Goal: Obtain resource: Obtain resource

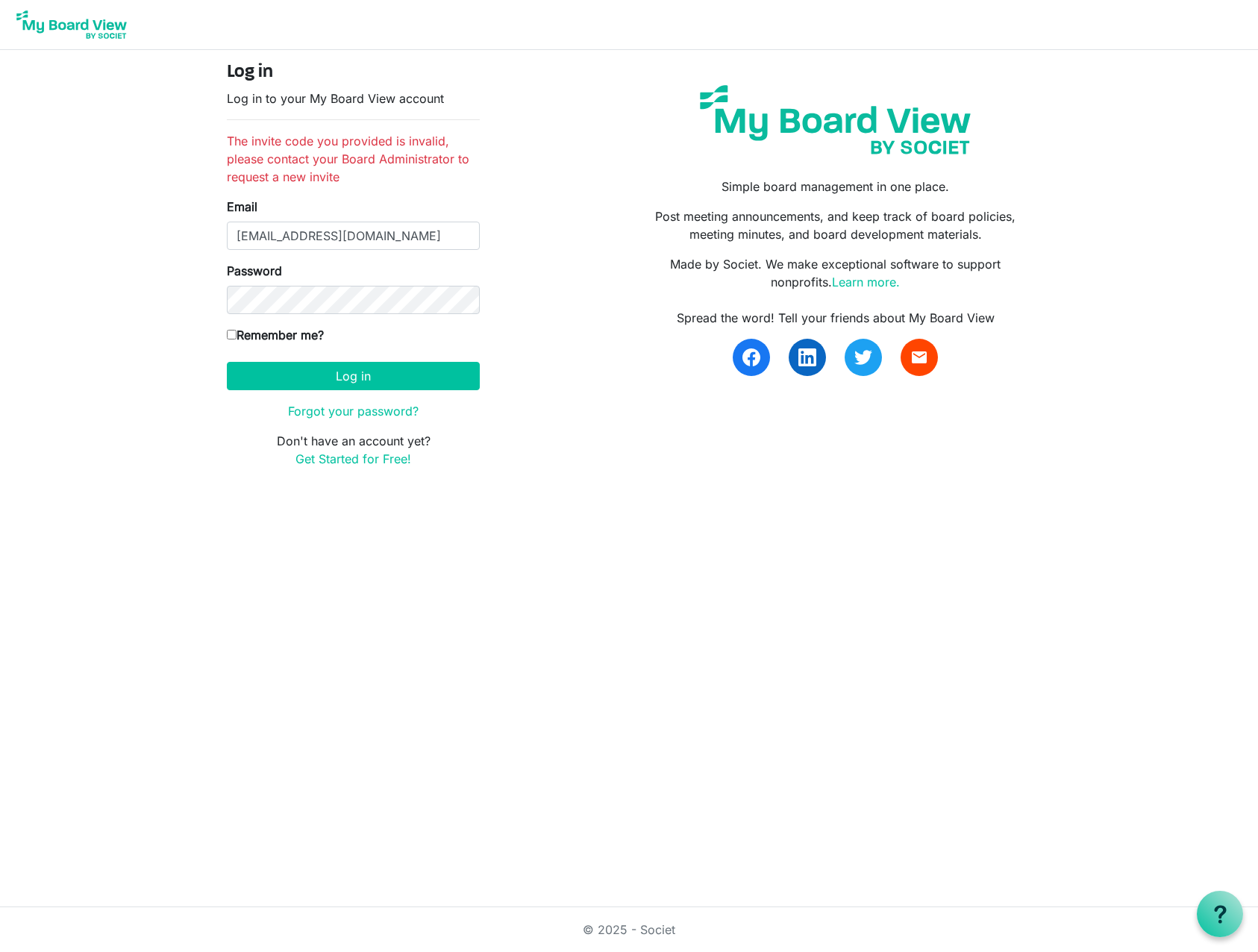
click at [227, 362] on button "Log in" at bounding box center [353, 376] width 253 height 29
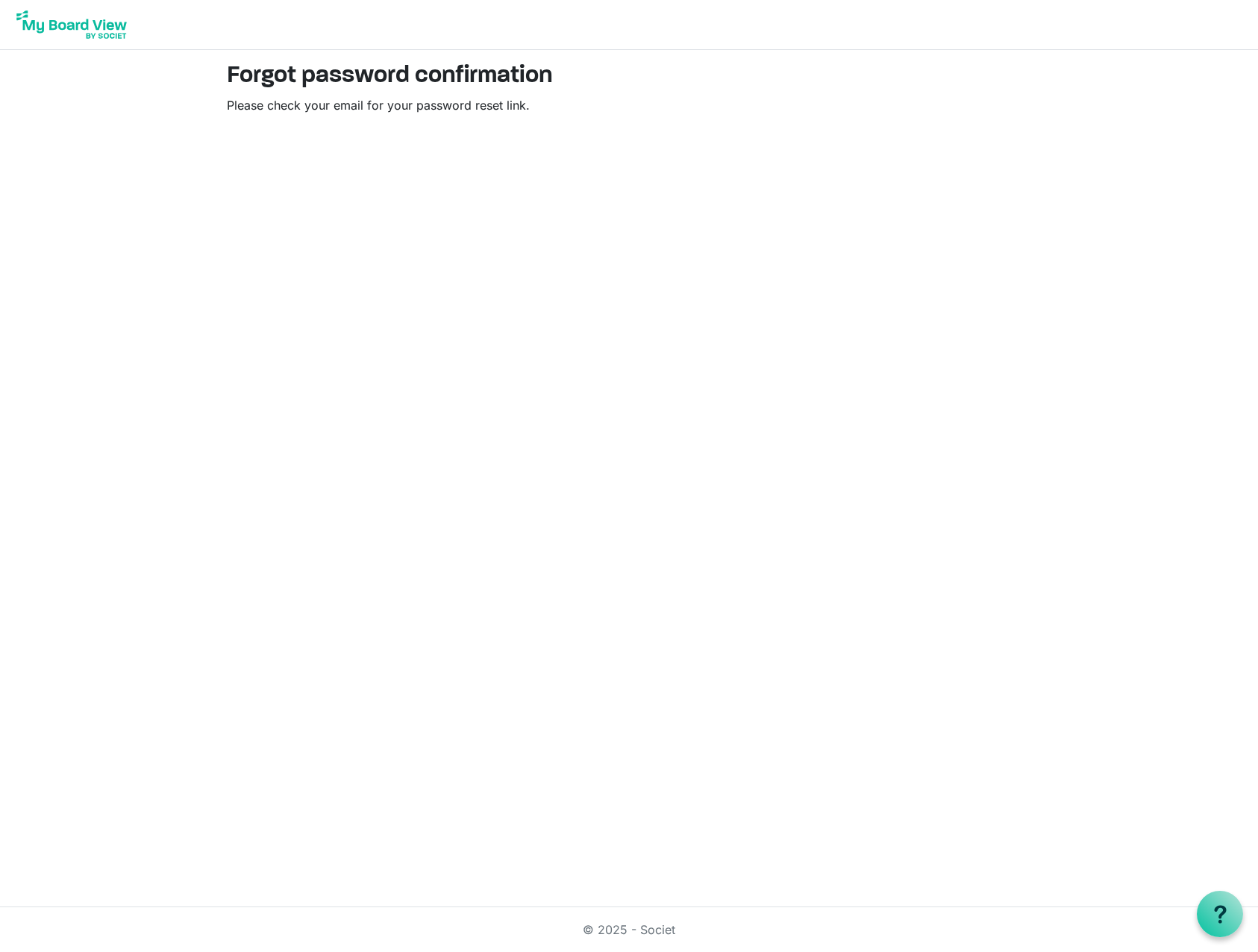
drag, startPoint x: 157, startPoint y: 173, endPoint x: 112, endPoint y: 49, distance: 131.9
click at [157, 173] on html "Forgot password confirmation Please check your email for your password reset li…" at bounding box center [629, 476] width 1258 height 952
click at [108, 32] on img at bounding box center [72, 24] width 119 height 37
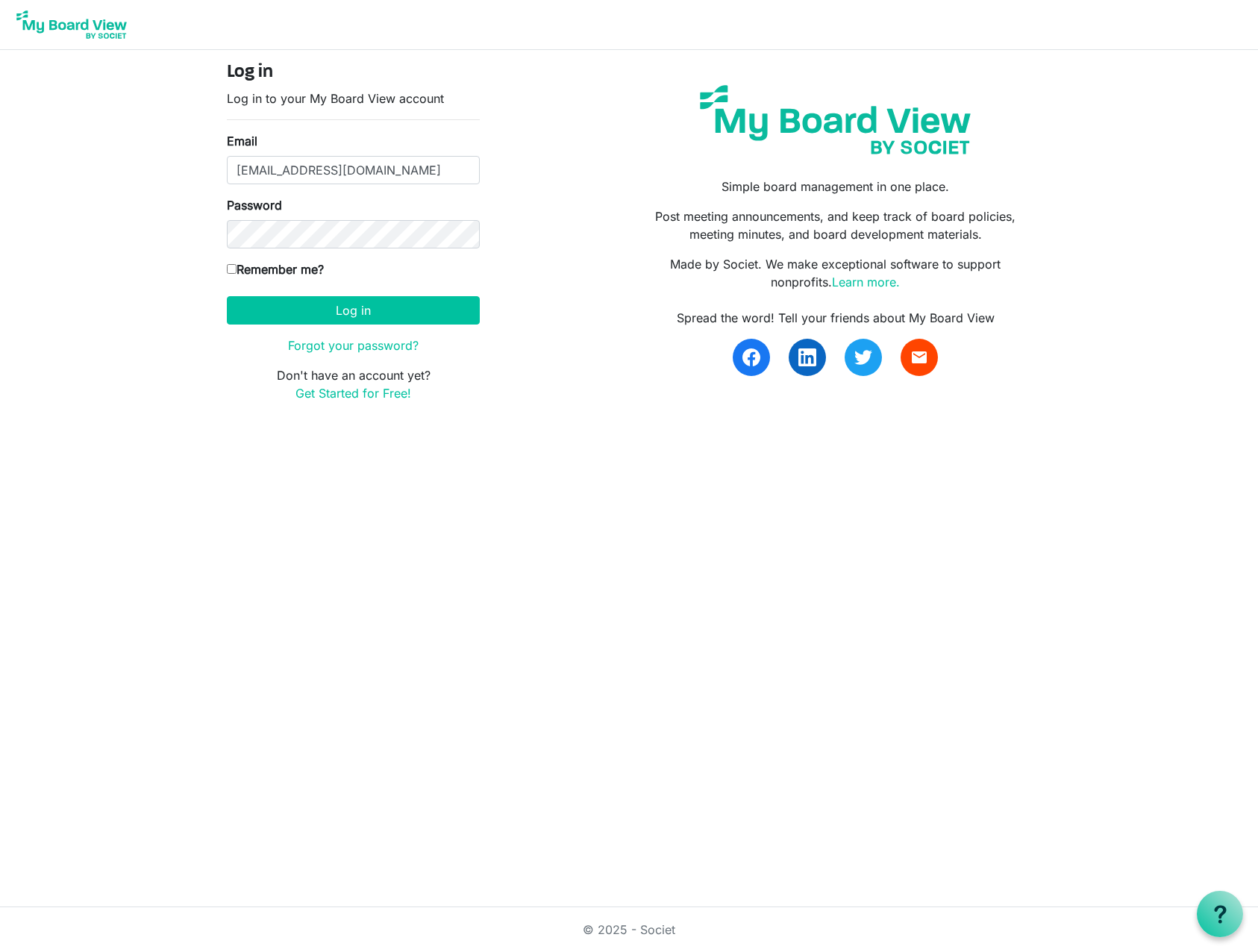
click at [227, 297] on button "Log in" at bounding box center [353, 311] width 253 height 29
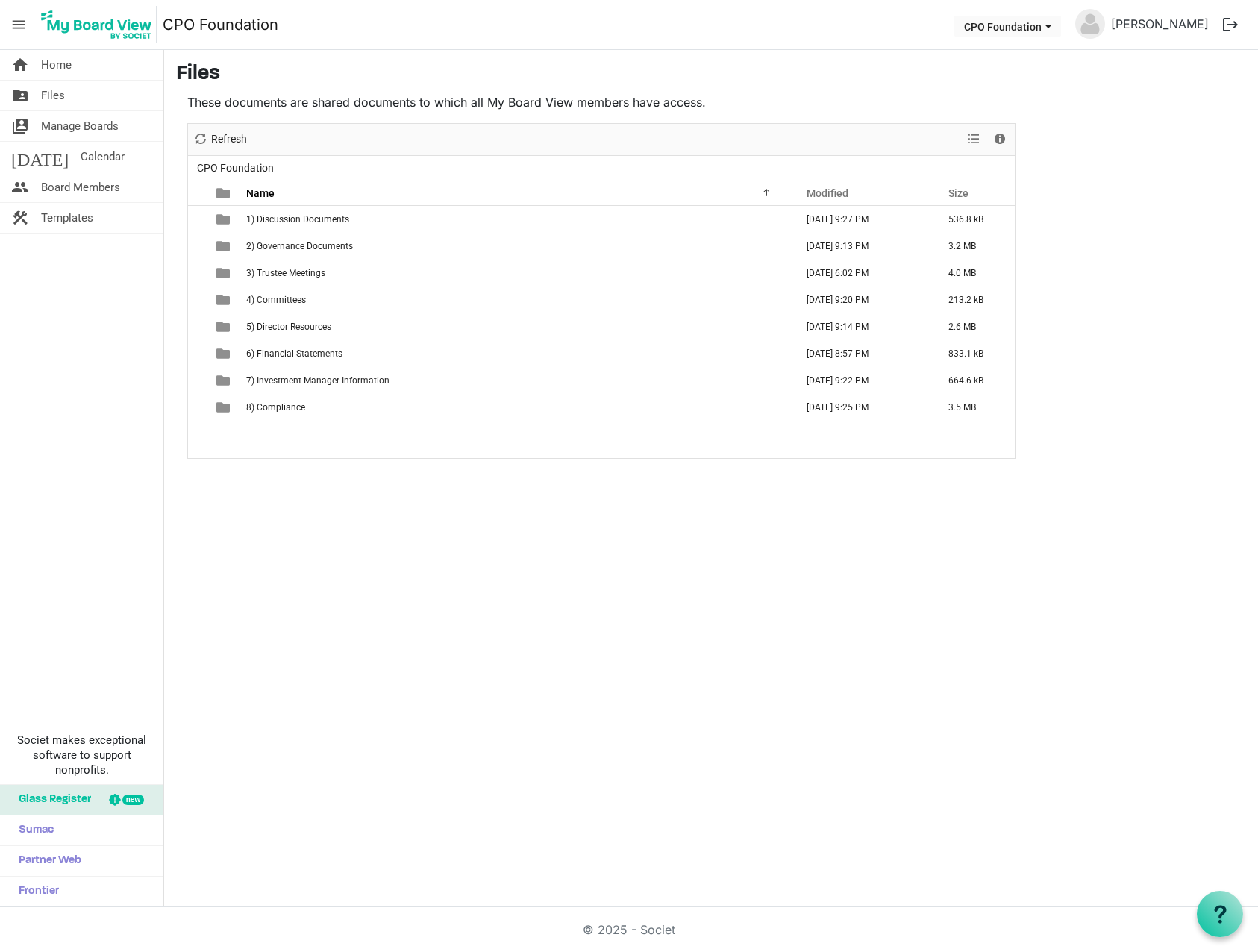
click at [426, 550] on div "home Home folder_shared Files switch_account Manage Boards [DATE] Calendar peop…" at bounding box center [629, 478] width 1258 height 858
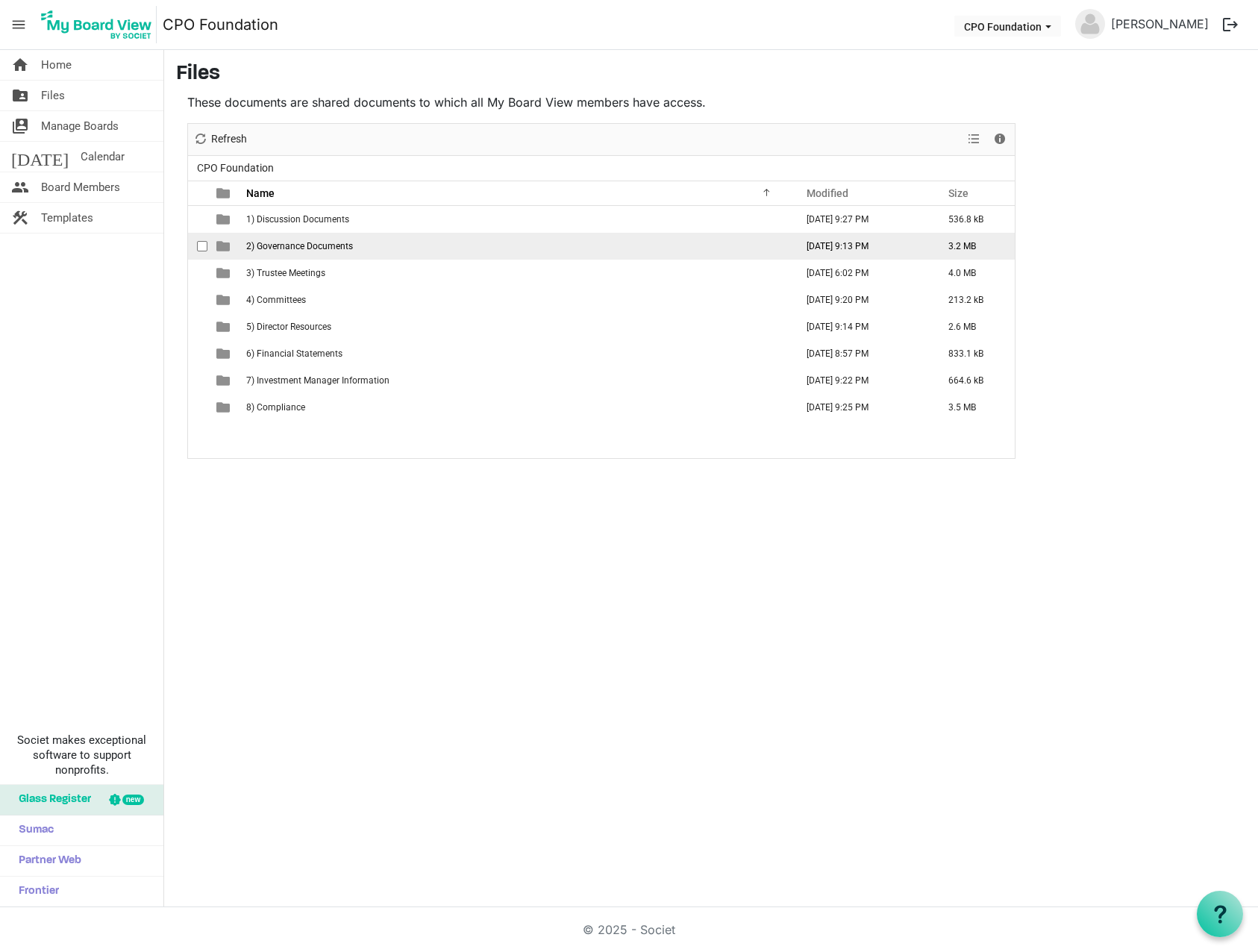
click at [301, 245] on span "2) Governance Documents" at bounding box center [299, 246] width 107 height 10
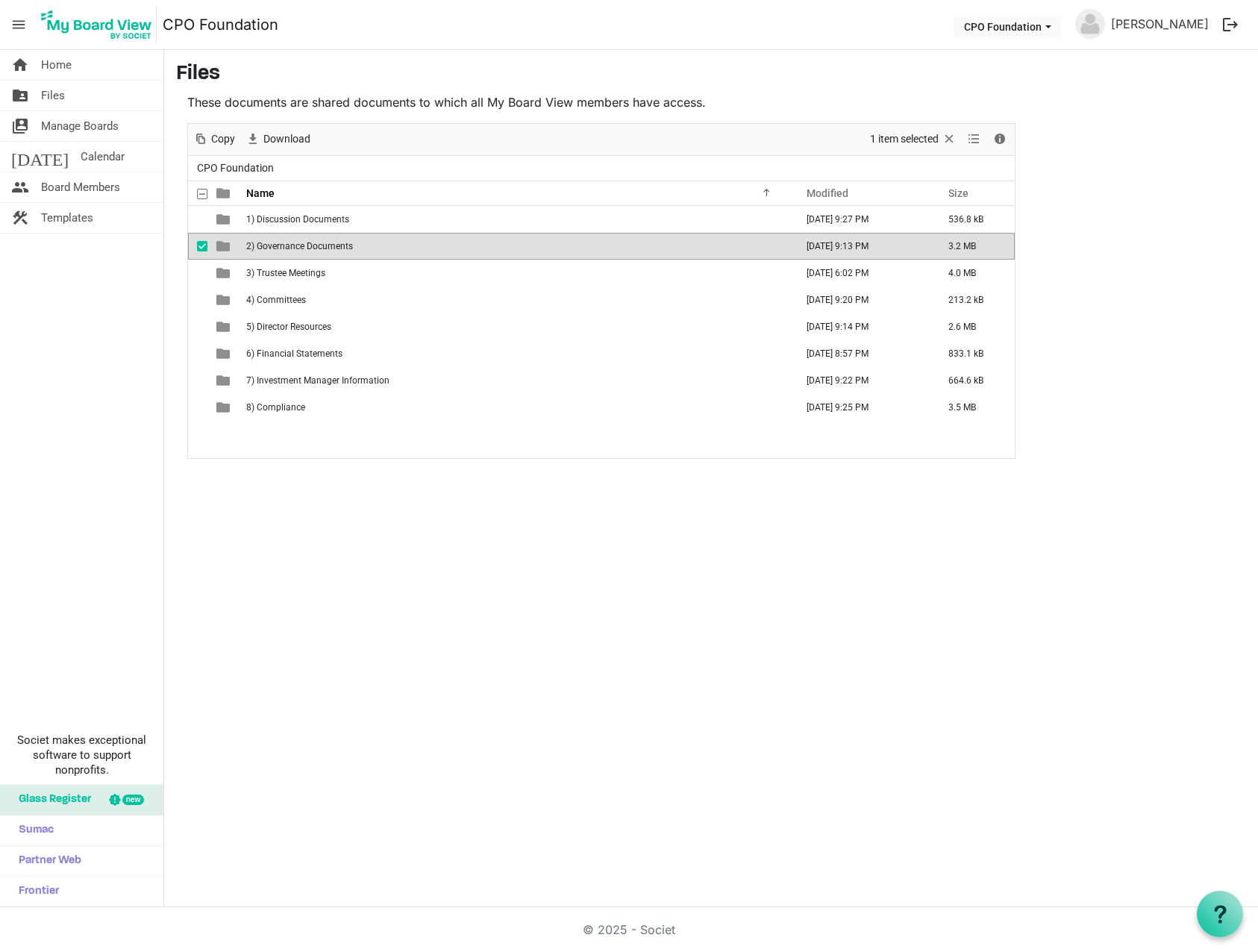
click at [197, 240] on div "checkbox" at bounding box center [206, 246] width 18 height 15
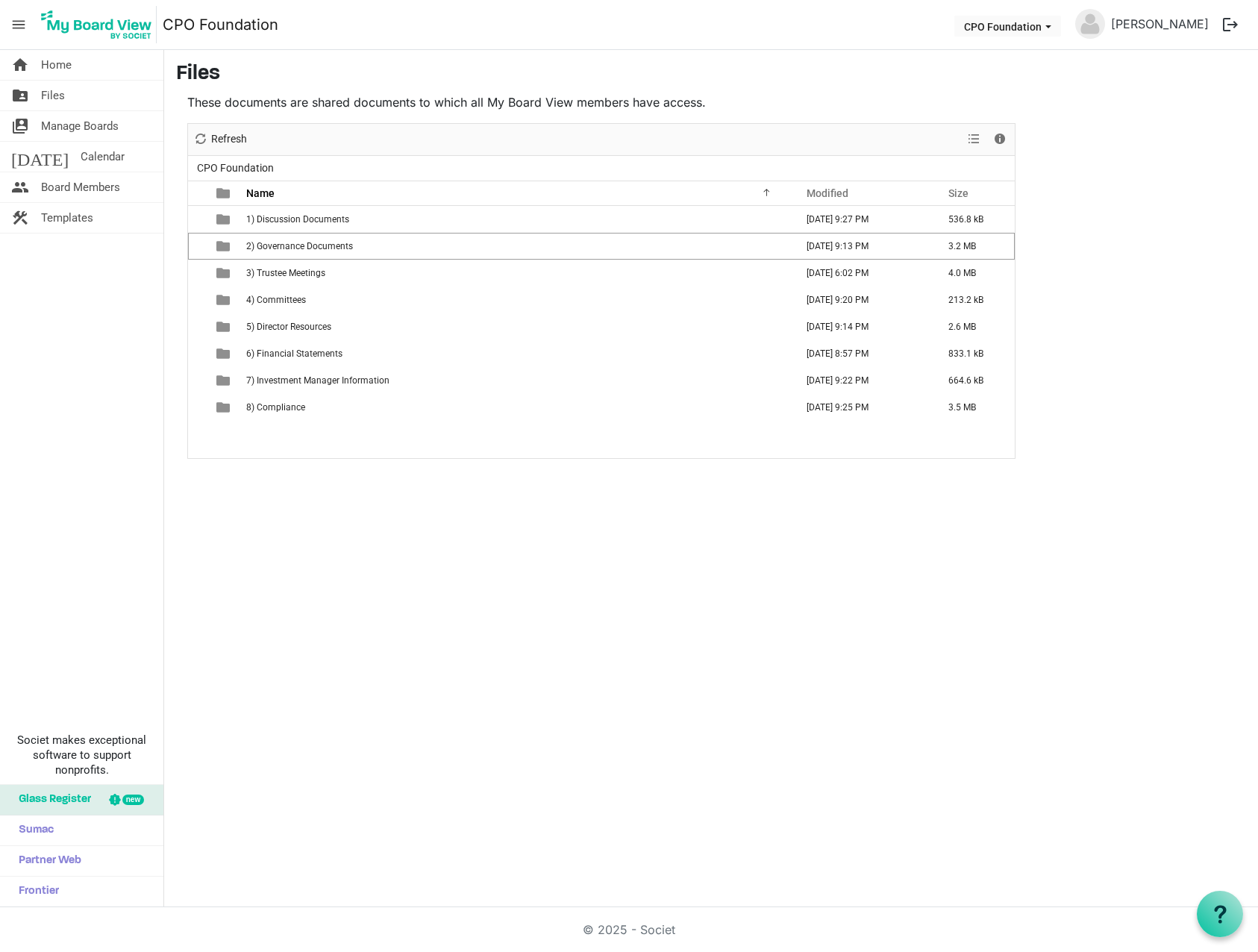
click at [572, 559] on div "home Home folder_shared Files switch_account Manage Boards [DATE] Calendar peop…" at bounding box center [629, 478] width 1258 height 858
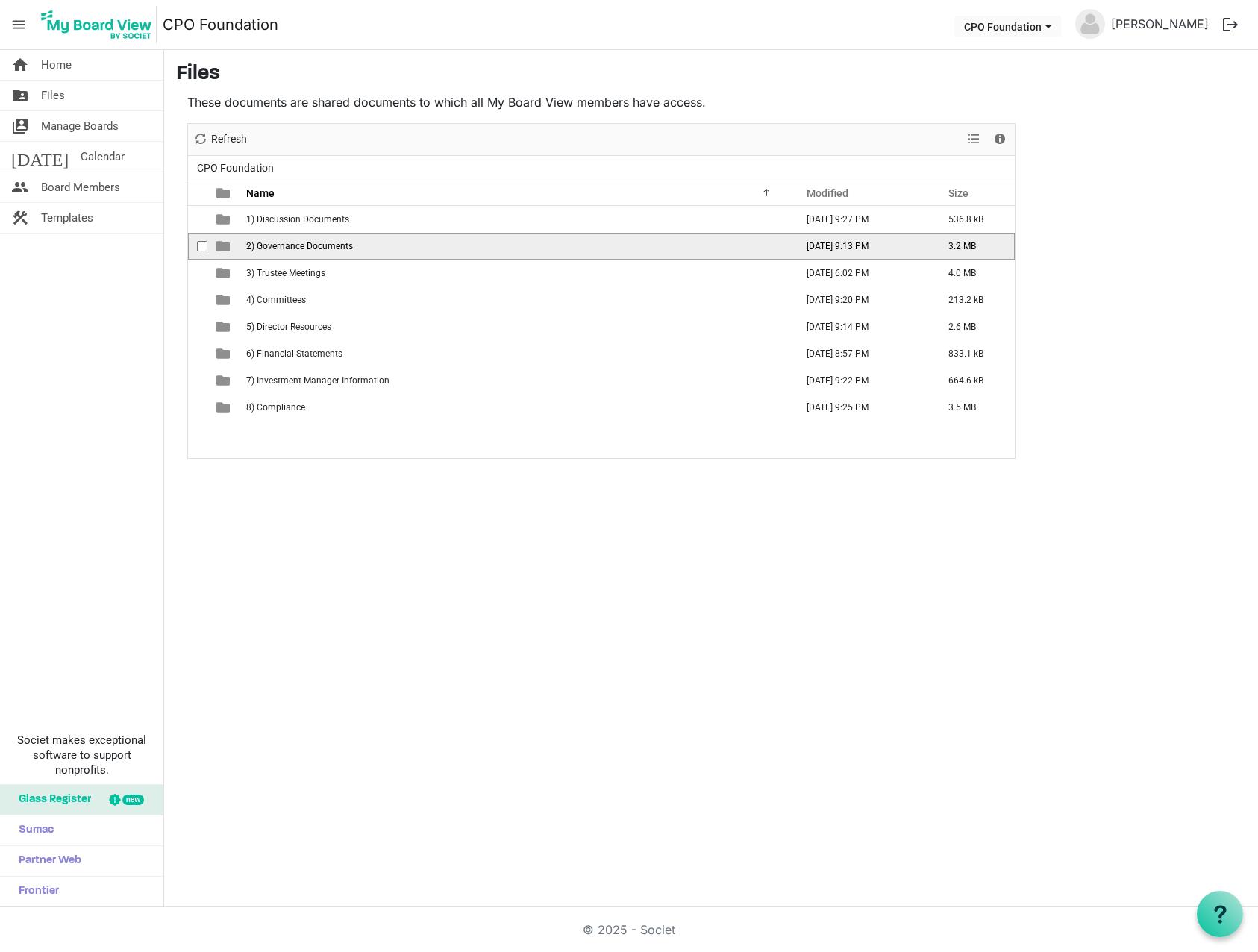
click at [317, 245] on span "2) Governance Documents" at bounding box center [299, 246] width 107 height 10
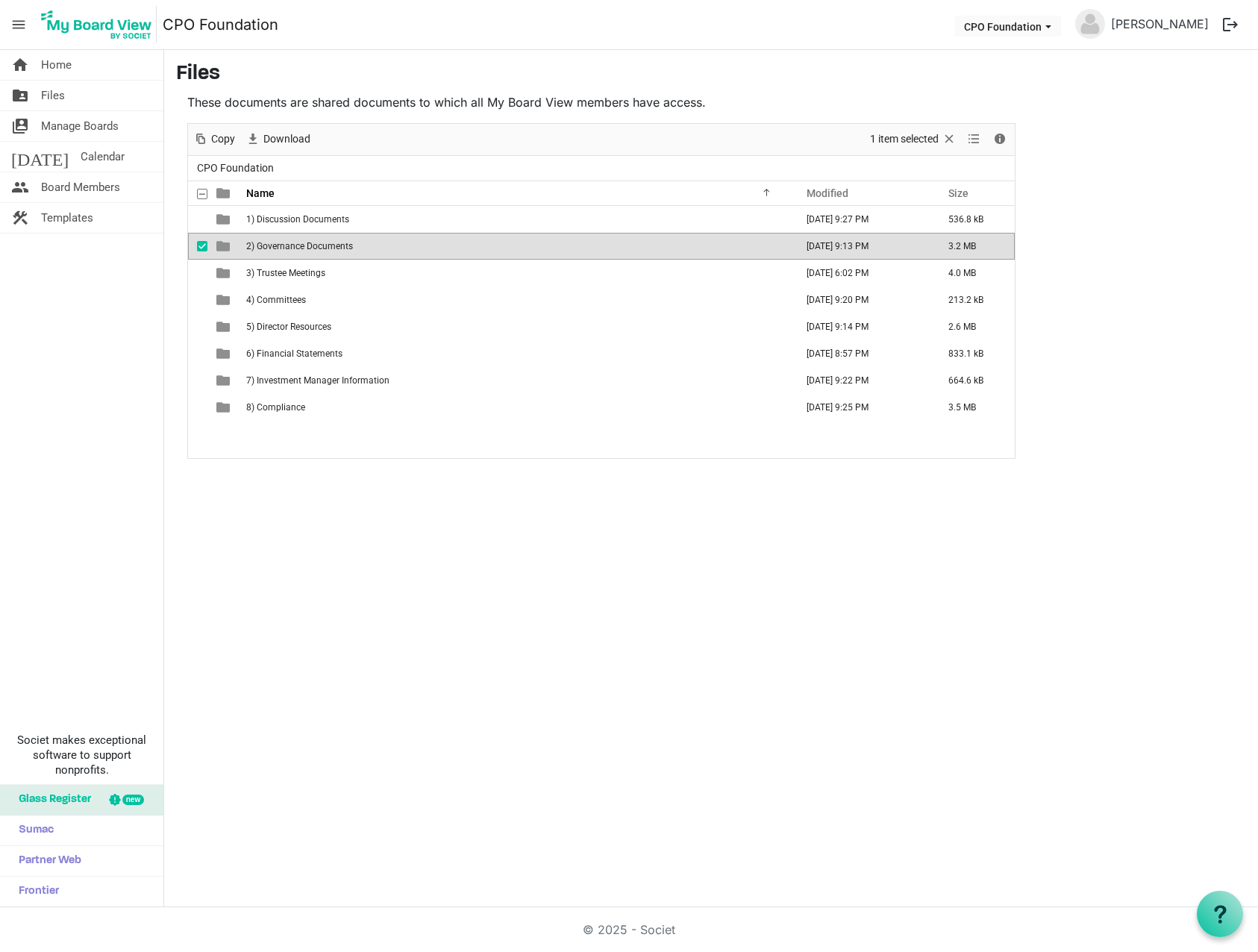
click at [317, 245] on span "2) Governance Documents" at bounding box center [299, 246] width 107 height 10
click at [317, 245] on div at bounding box center [601, 291] width 827 height 334
click at [62, 105] on span "Files" at bounding box center [52, 94] width 24 height 30
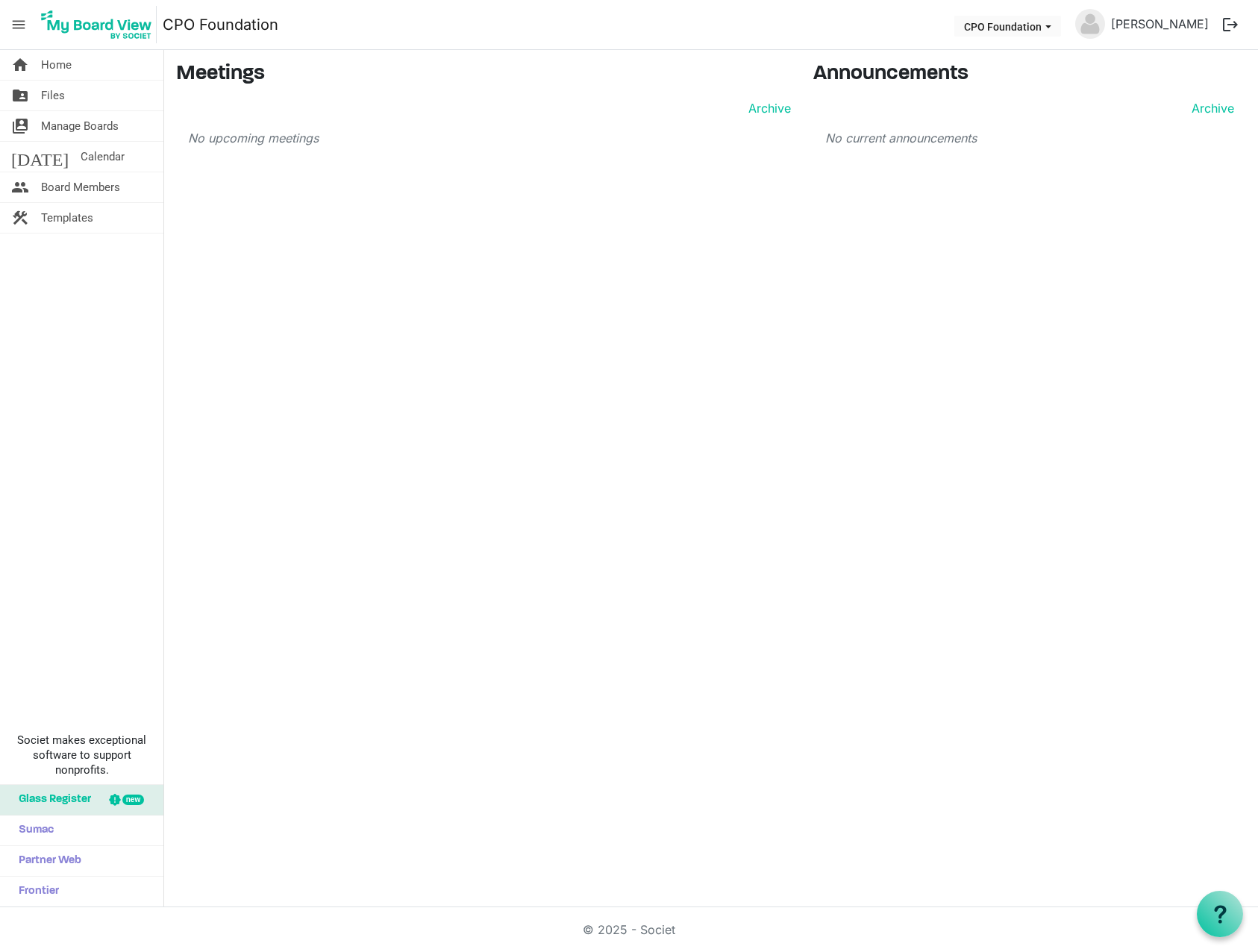
click at [917, 348] on div "home Home folder_shared Files switch_account Manage Boards [DATE] Calendar peop…" at bounding box center [629, 478] width 1258 height 858
click at [57, 97] on span "Files" at bounding box center [52, 94] width 24 height 30
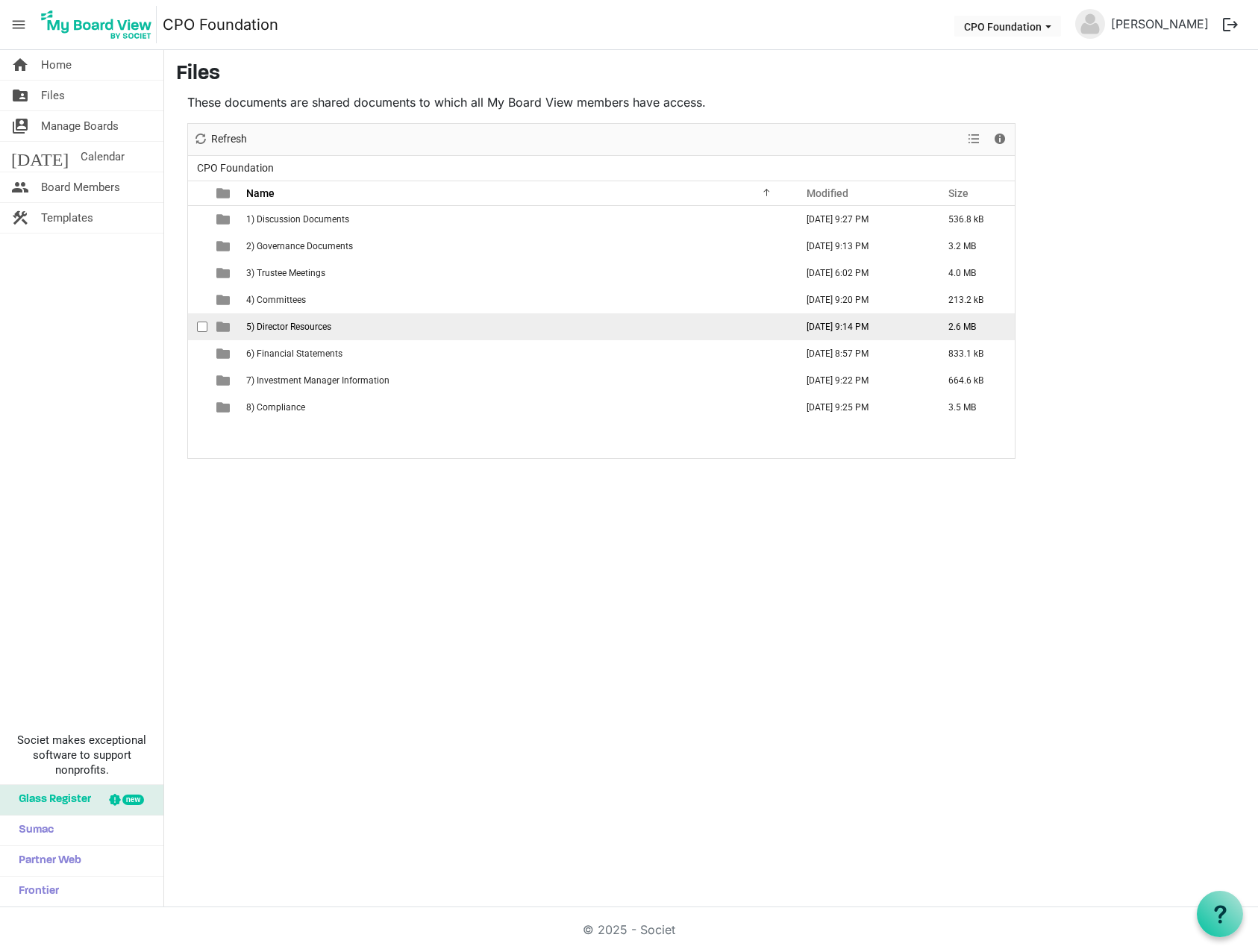
click at [291, 324] on span "5) Director Resources" at bounding box center [288, 326] width 85 height 10
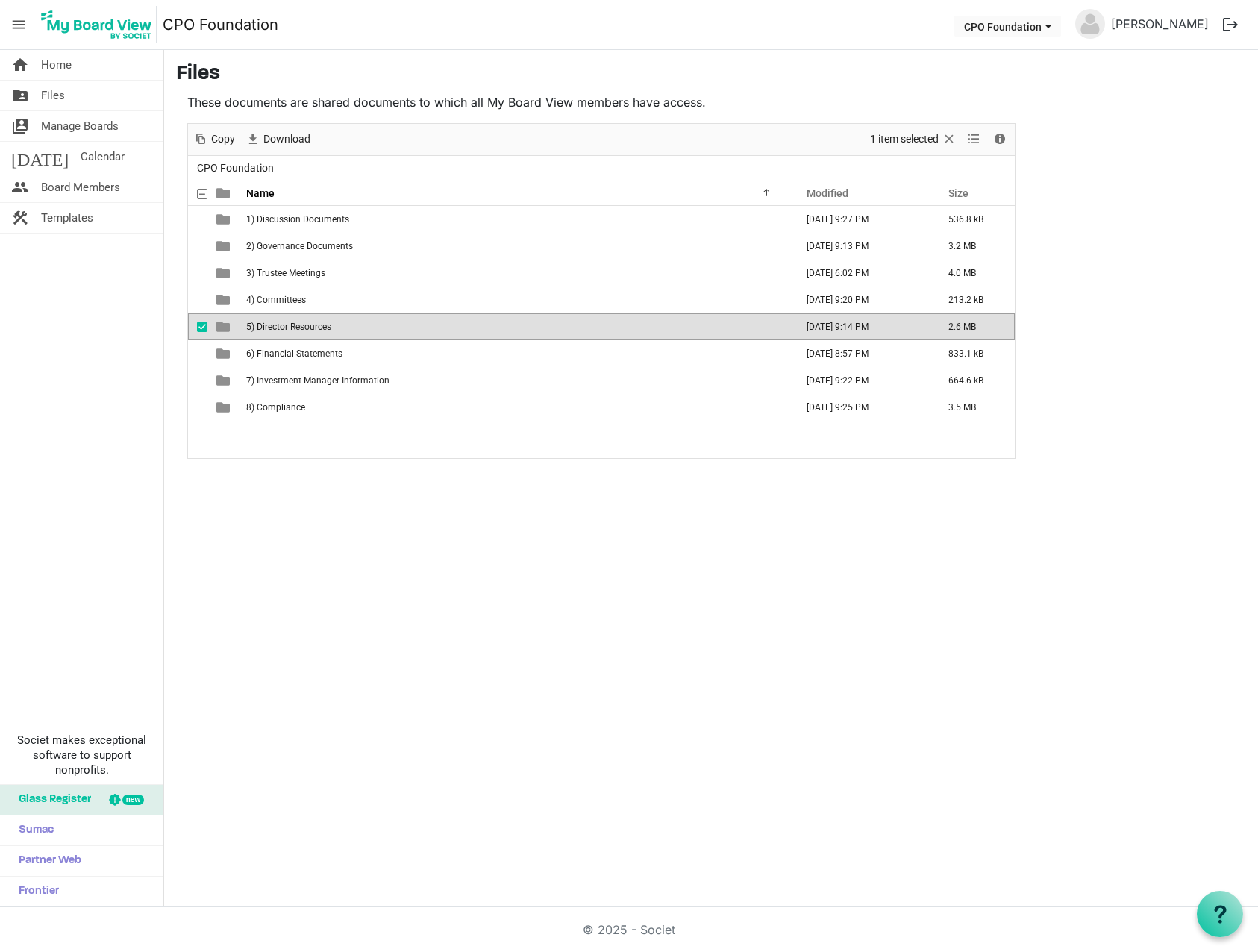
click at [291, 324] on span "5) Director Resources" at bounding box center [288, 326] width 85 height 10
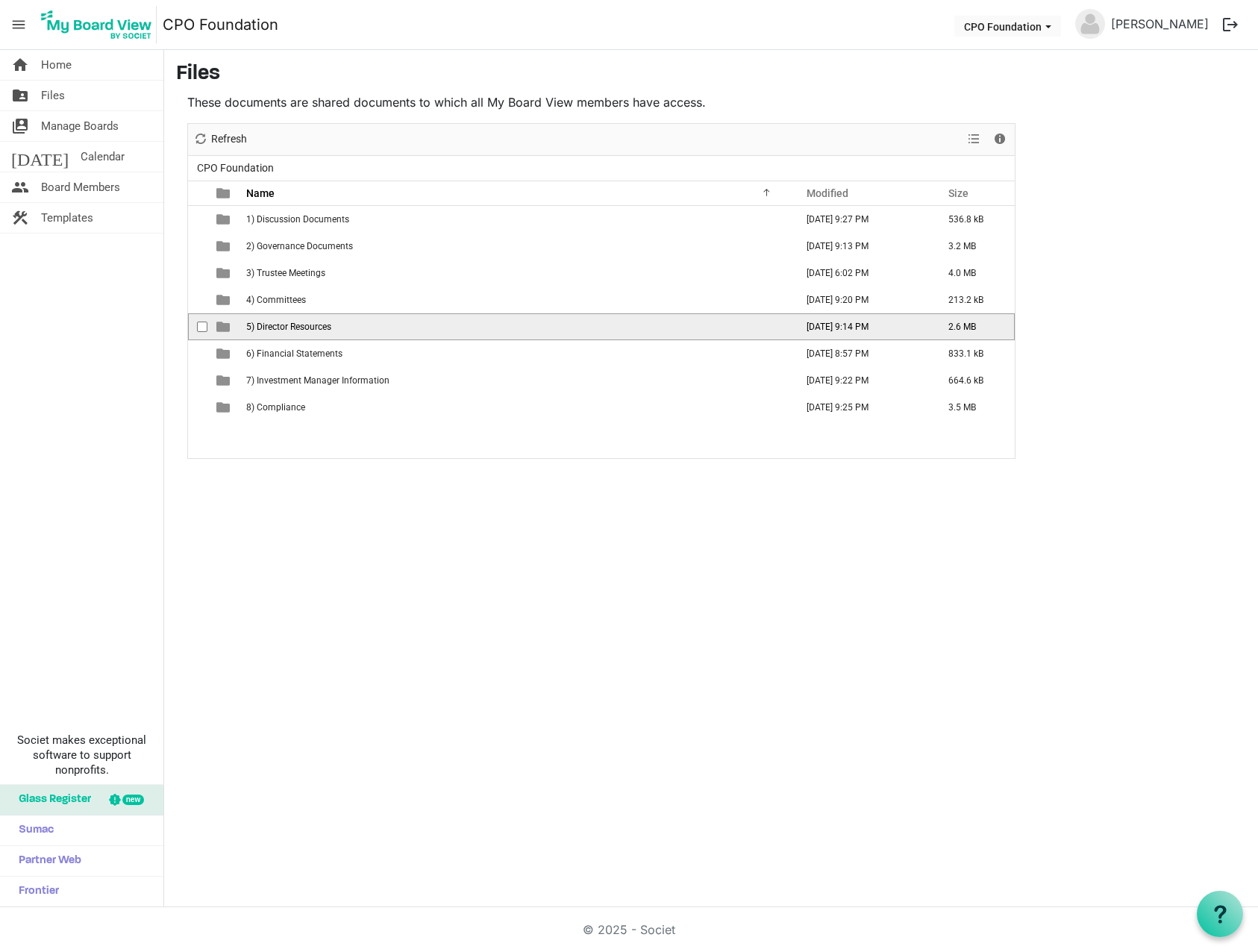
click at [291, 324] on span "5) Director Resources" at bounding box center [288, 326] width 85 height 10
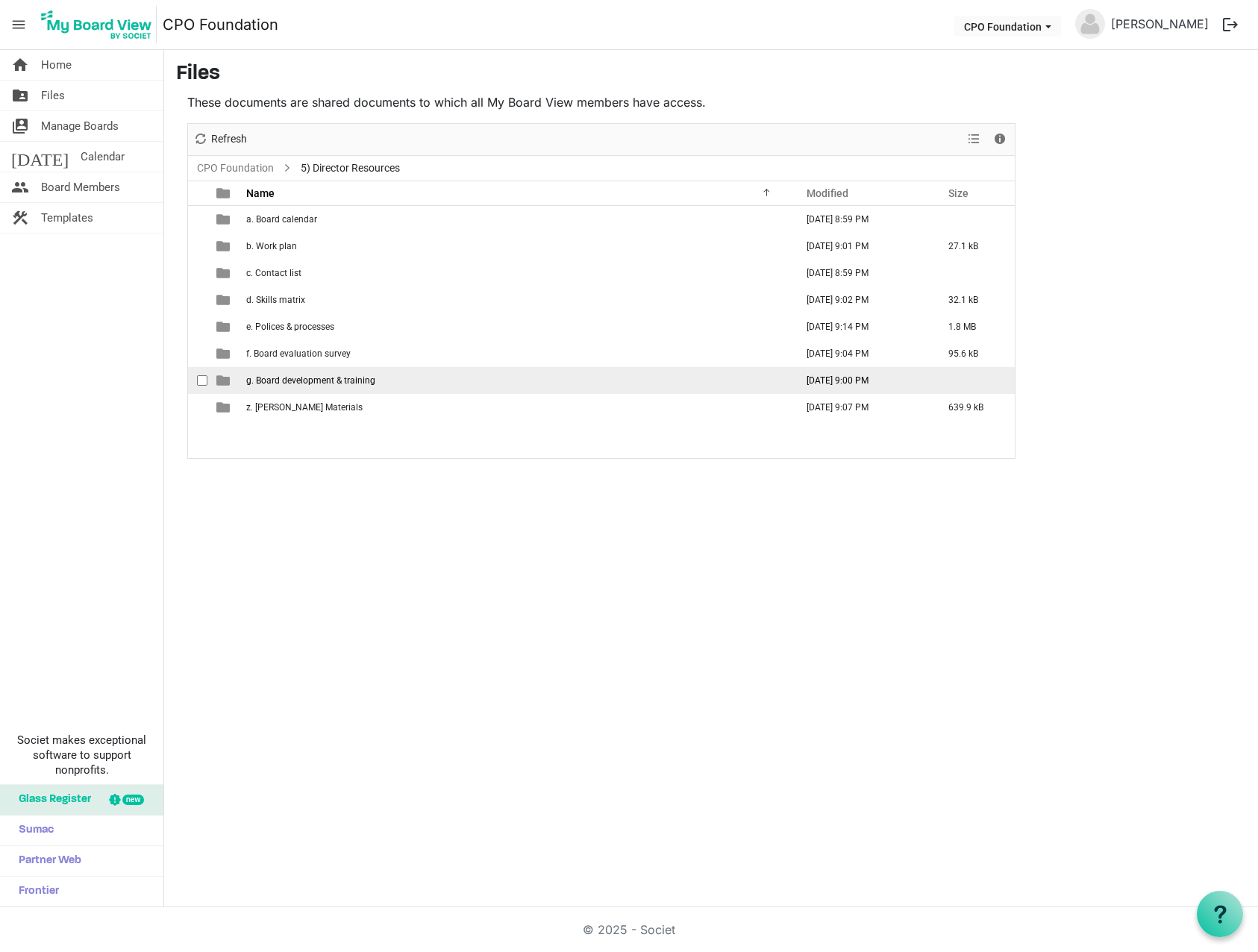
click at [297, 376] on span "g. Board development & training" at bounding box center [310, 381] width 129 height 10
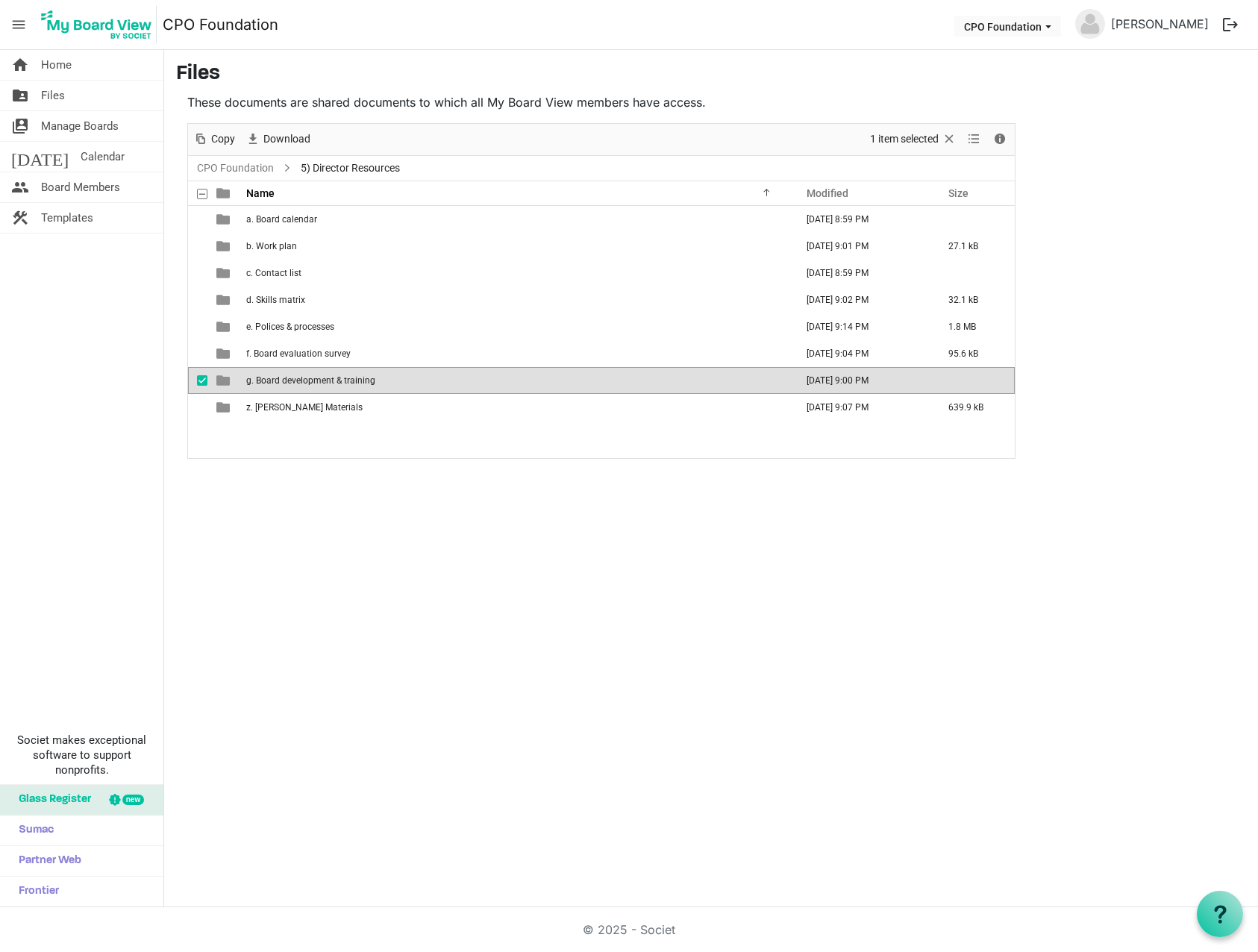
click at [297, 376] on span "g. Board development & training" at bounding box center [310, 381] width 129 height 10
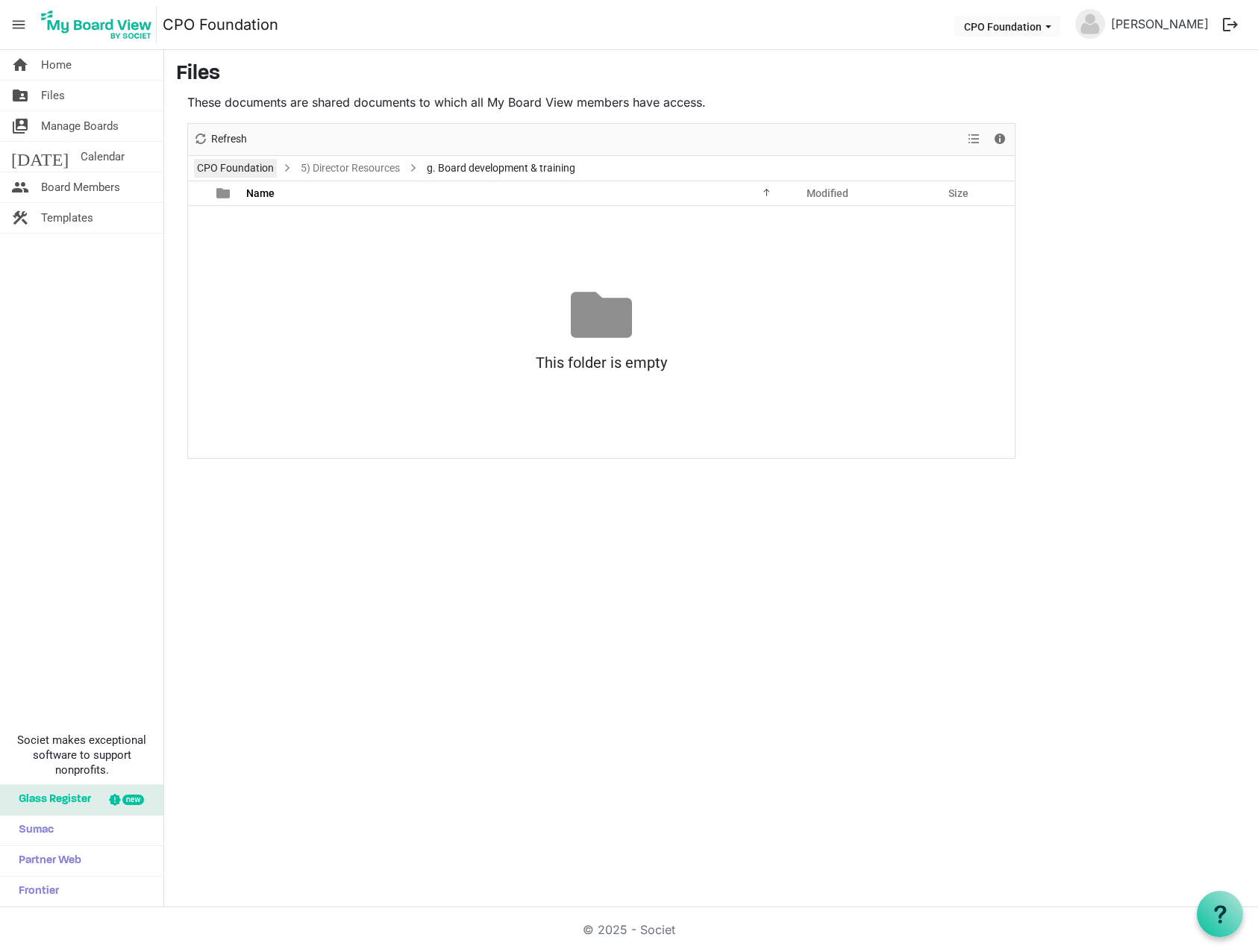
click at [244, 166] on link "CPO Foundation" at bounding box center [235, 169] width 83 height 19
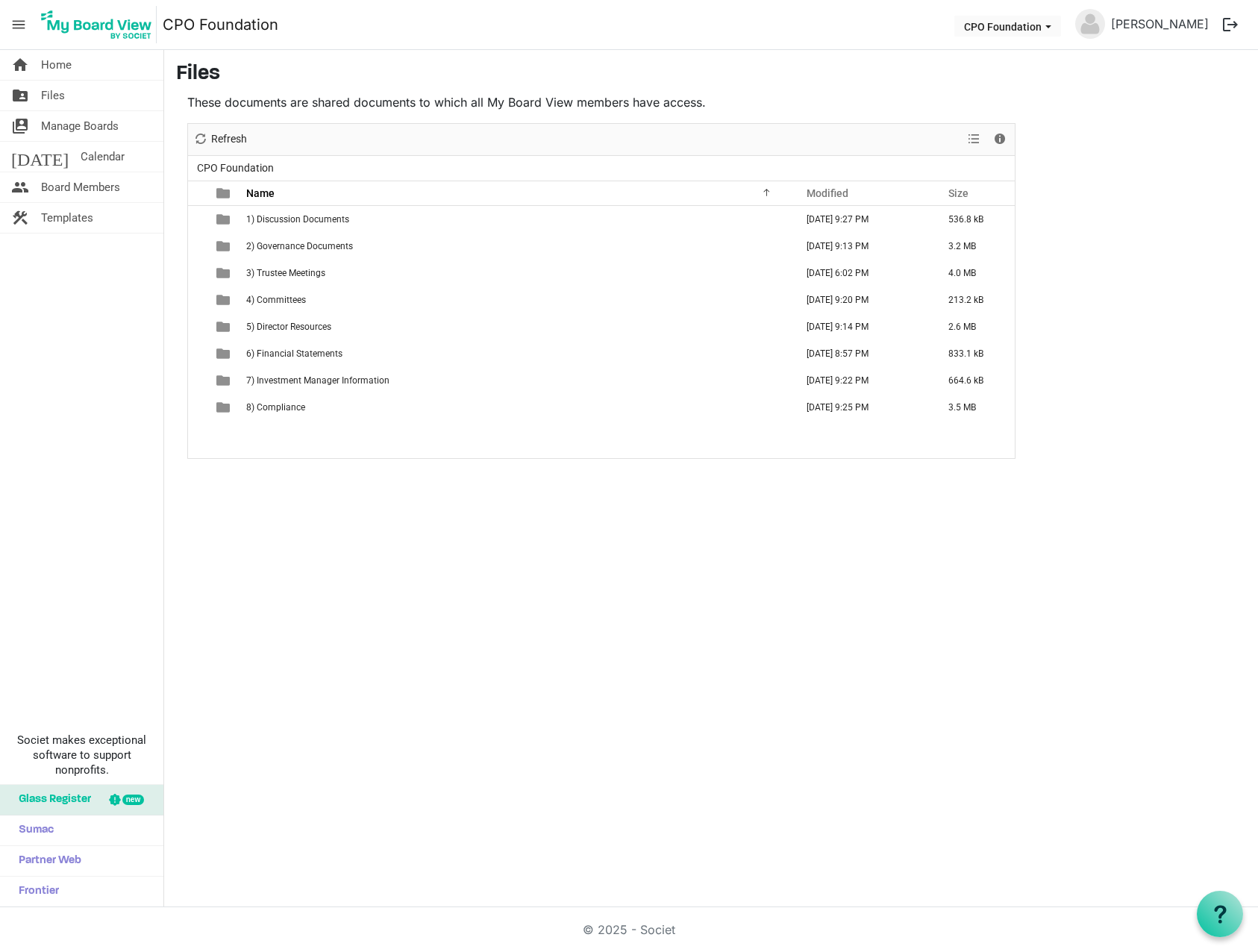
click at [848, 759] on div "home Home folder_shared Files switch_account Manage Boards today Calendar peopl…" at bounding box center [629, 478] width 1258 height 858
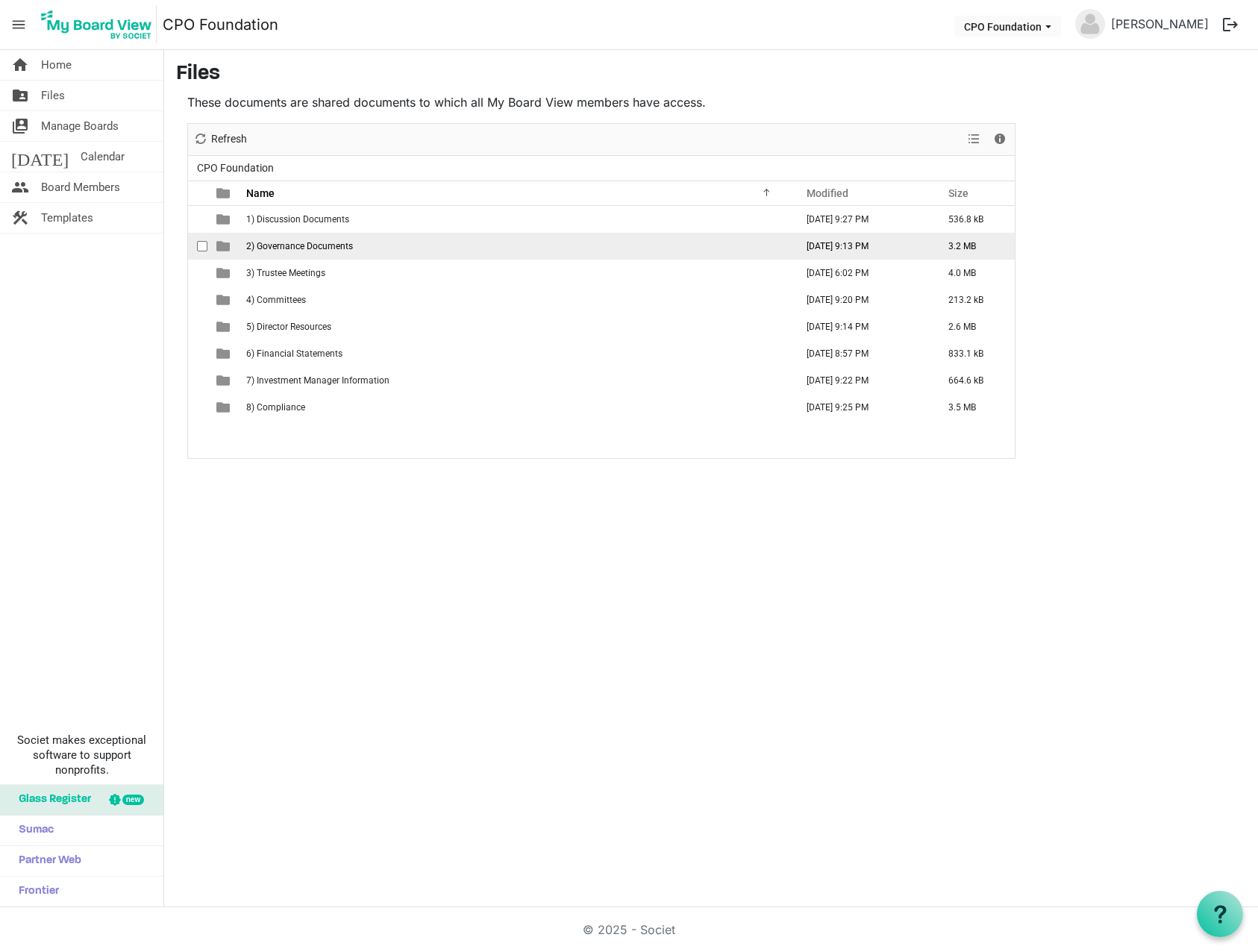
click at [297, 250] on span "2) Governance Documents" at bounding box center [299, 246] width 107 height 10
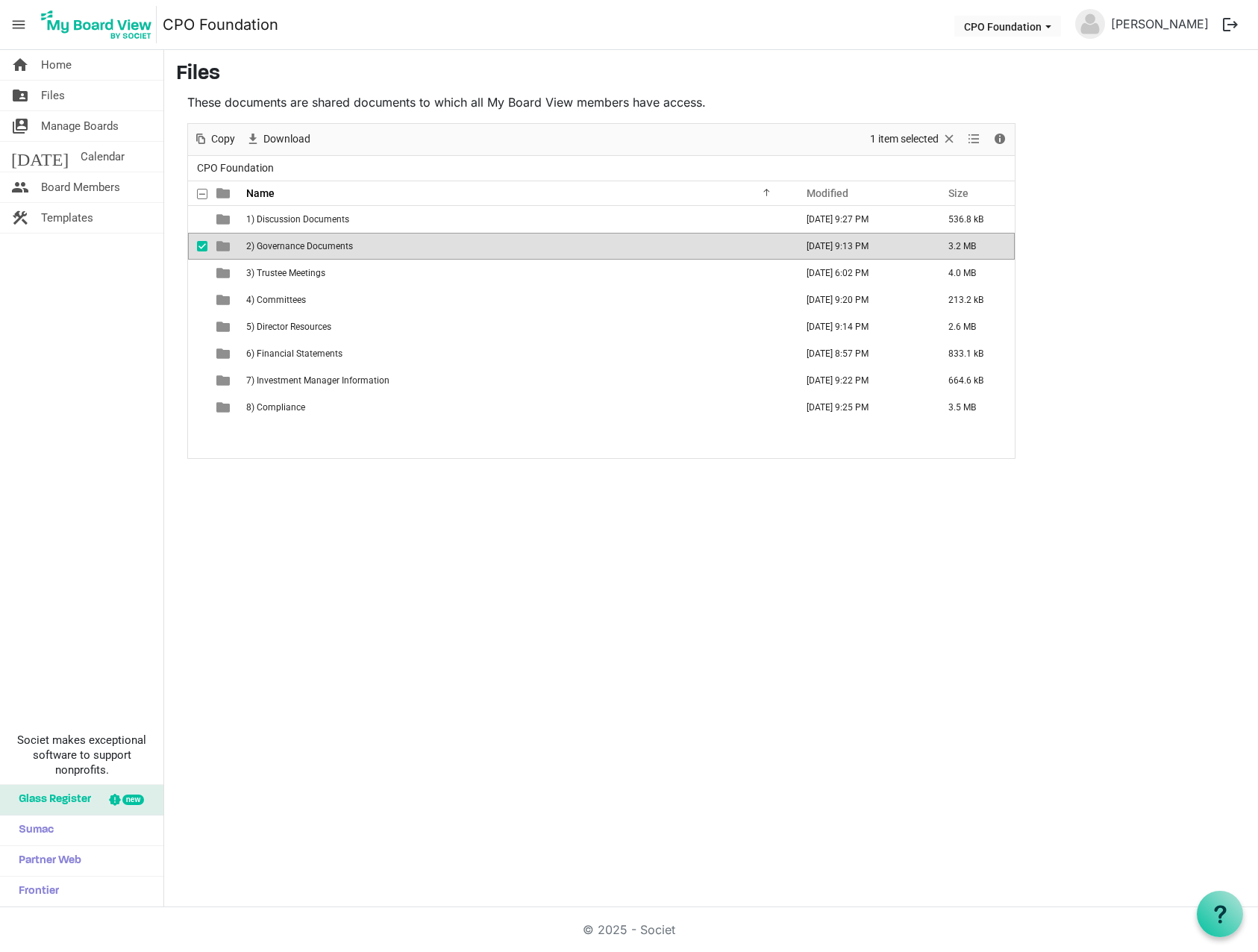
click at [297, 250] on span "2) Governance Documents" at bounding box center [299, 246] width 107 height 10
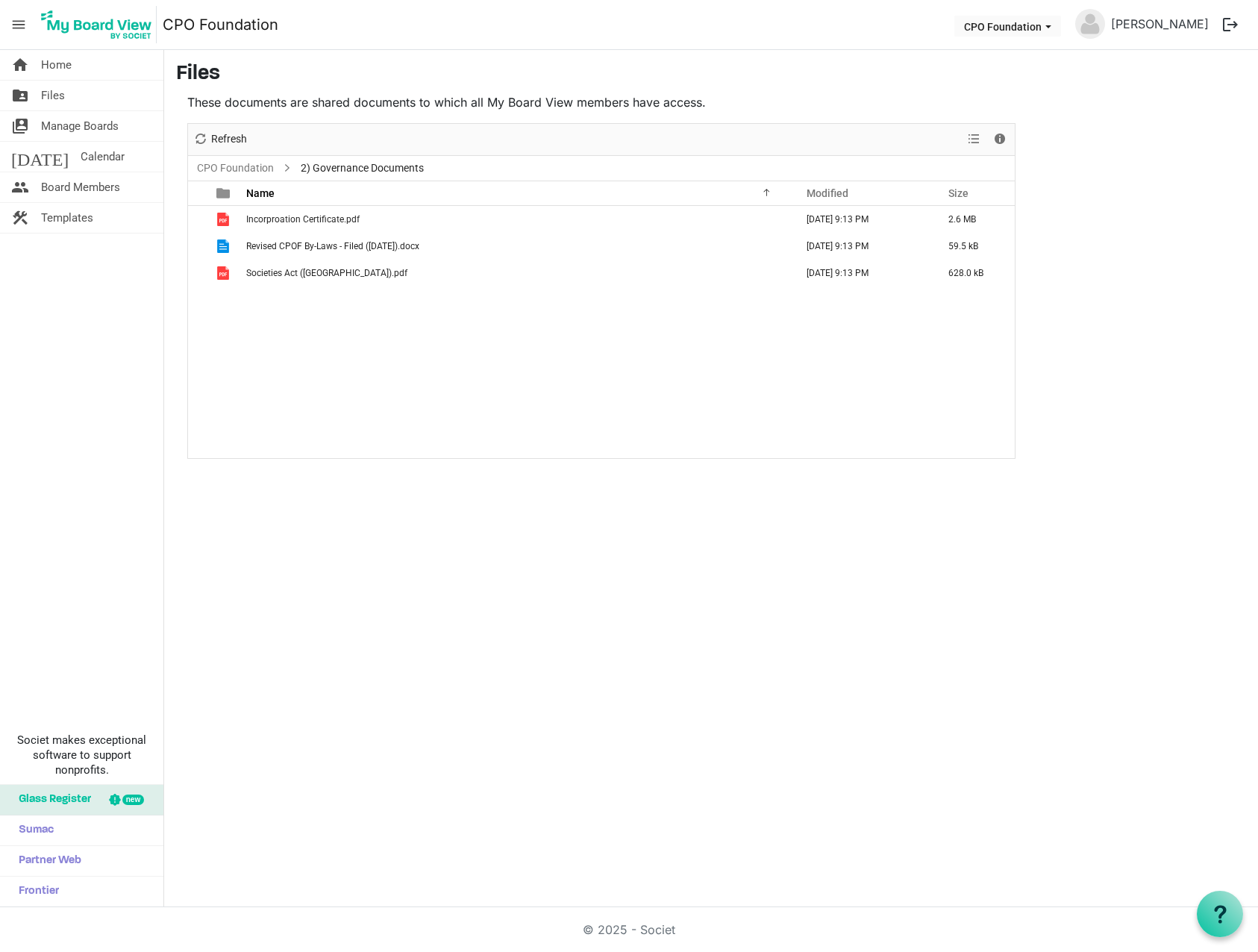
click at [320, 376] on div "Incorproation Certificate.pdf June 12, 2025 9:13 PM 2.6 MB Revised CPOF By-Laws…" at bounding box center [601, 332] width 827 height 252
click at [60, 93] on span "Files" at bounding box center [52, 94] width 24 height 30
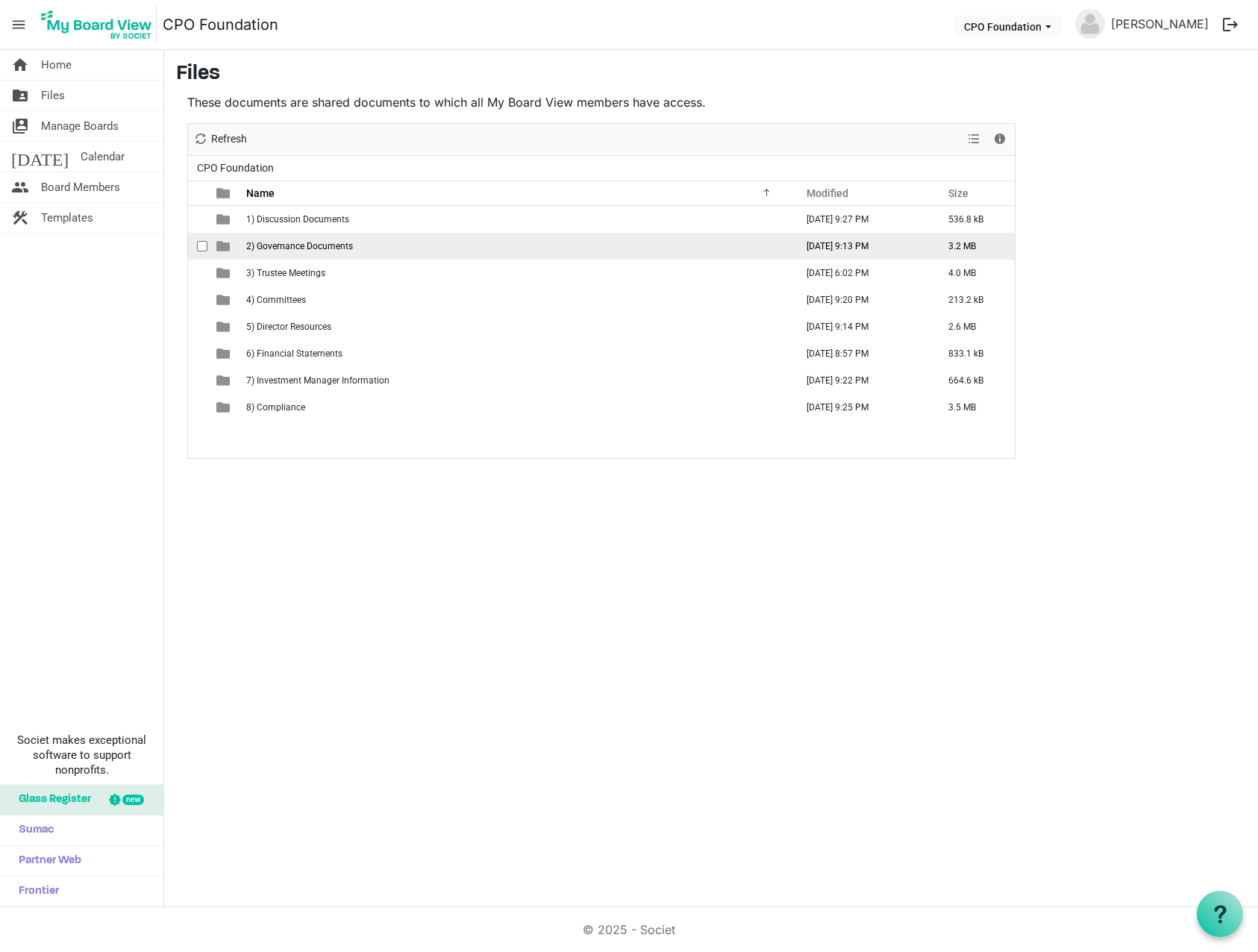
click at [303, 252] on td "2) Governance Documents" at bounding box center [516, 246] width 549 height 27
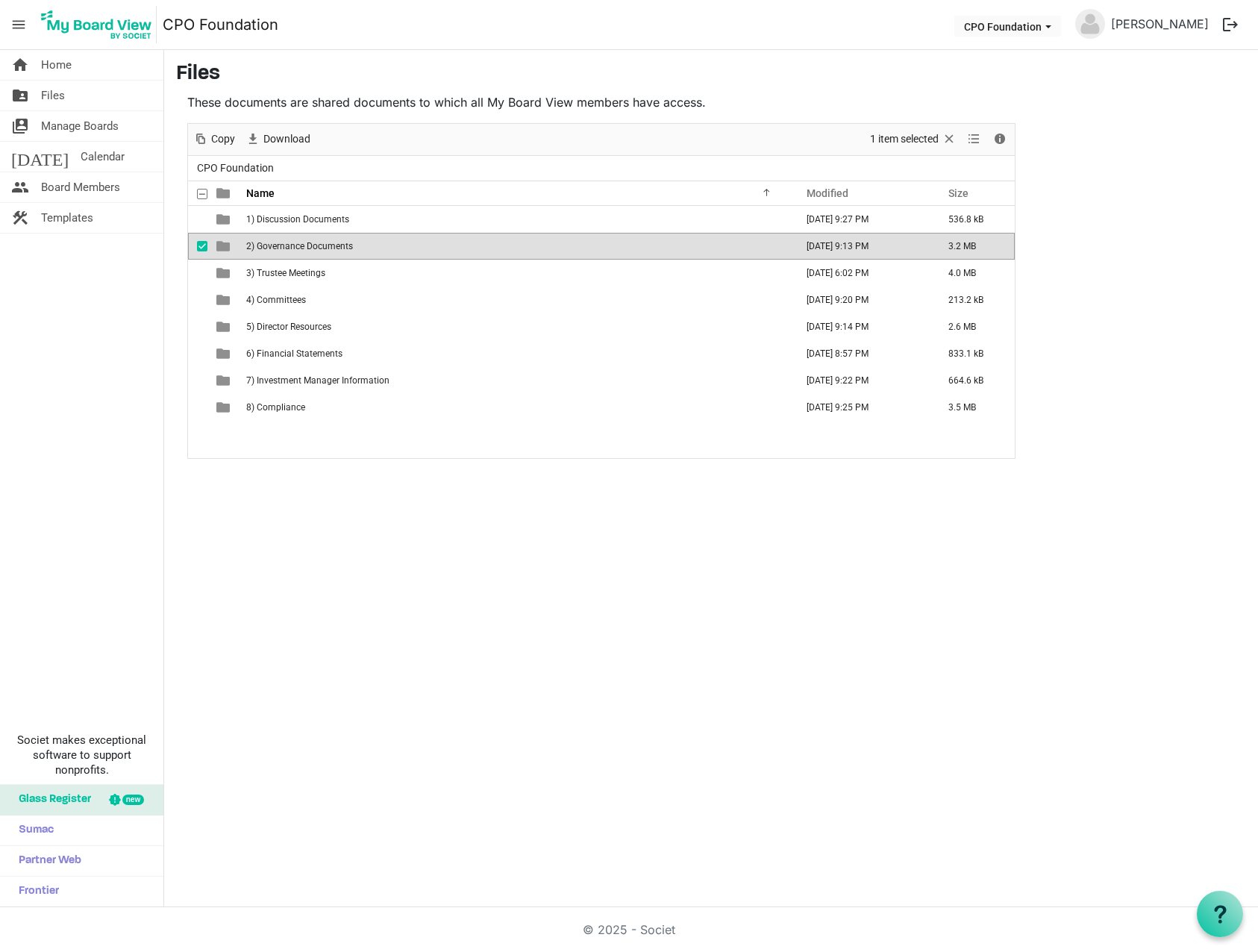
click at [303, 252] on td "2) Governance Documents" at bounding box center [516, 246] width 549 height 27
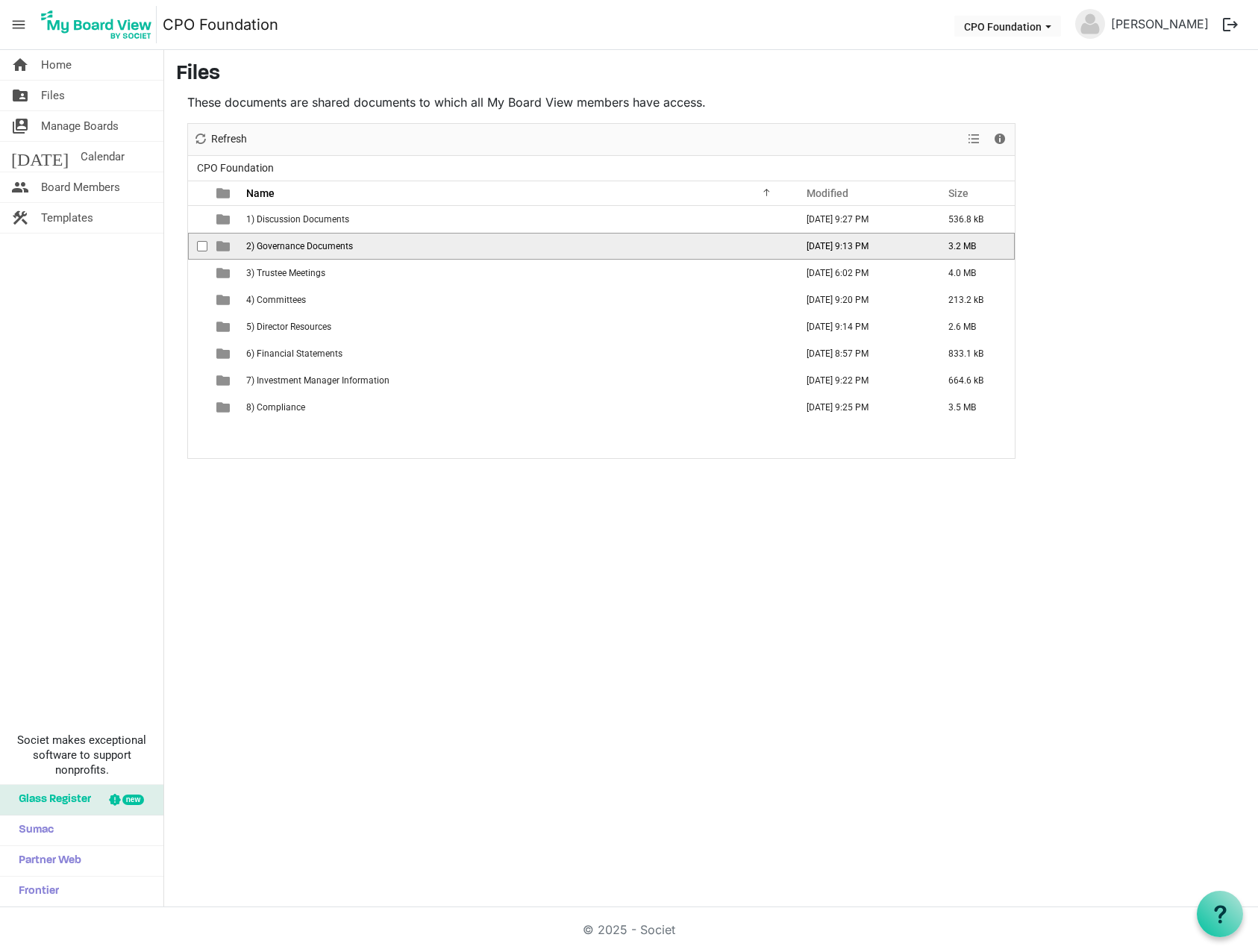
click at [303, 252] on td "2) Governance Documents" at bounding box center [516, 246] width 549 height 27
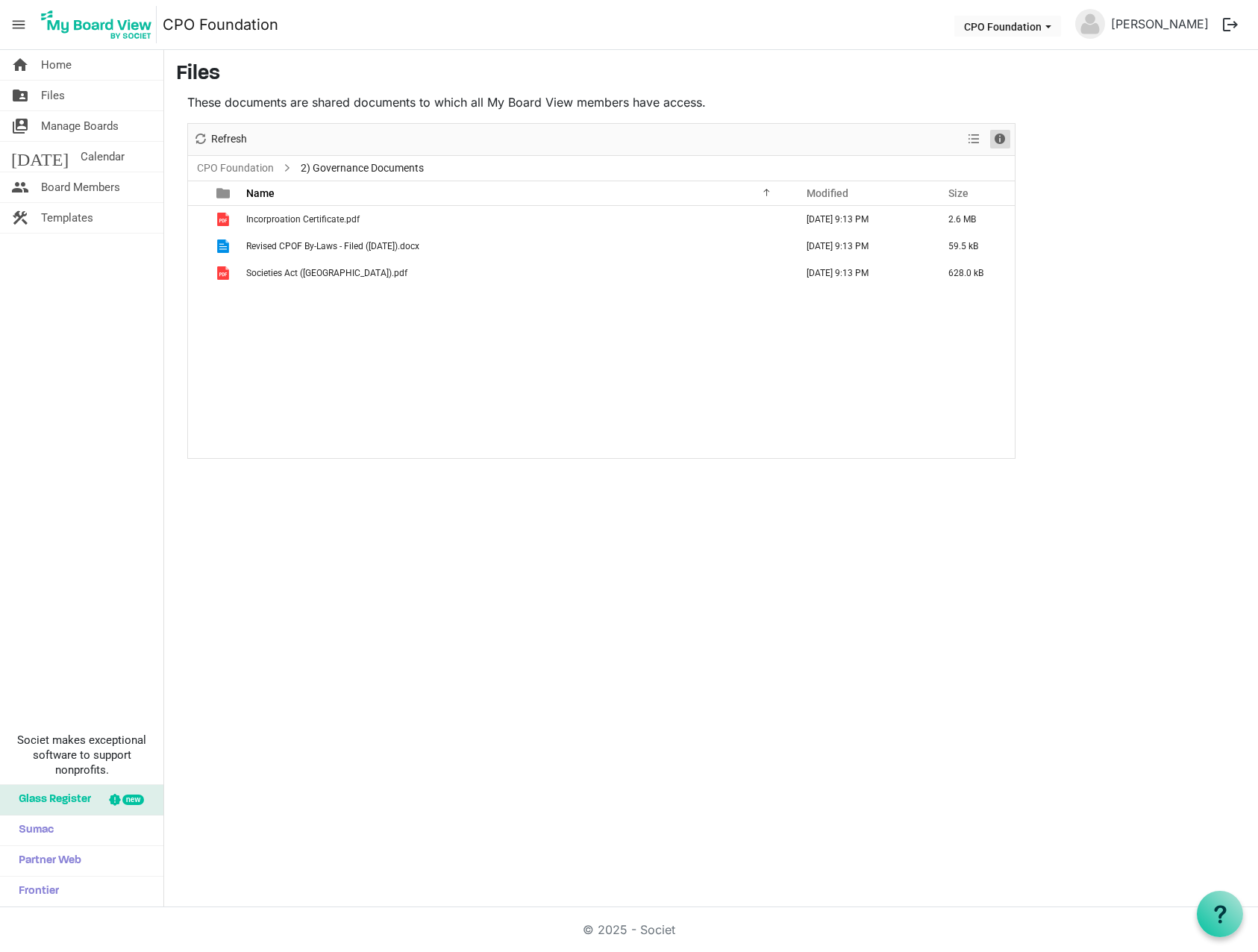
click at [1004, 132] on span "Details" at bounding box center [1000, 139] width 18 height 19
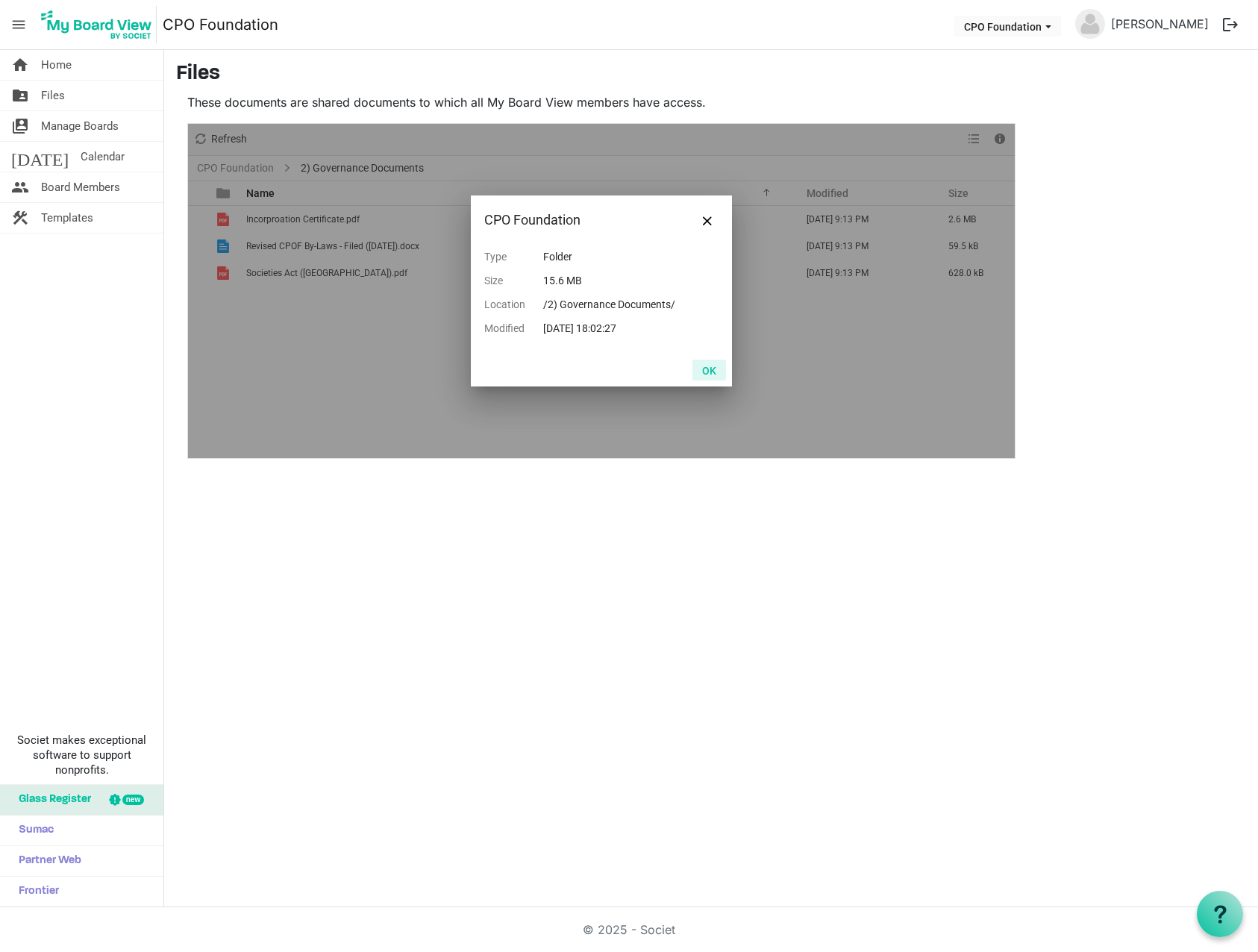
click at [705, 365] on button "OK" at bounding box center [709, 370] width 33 height 21
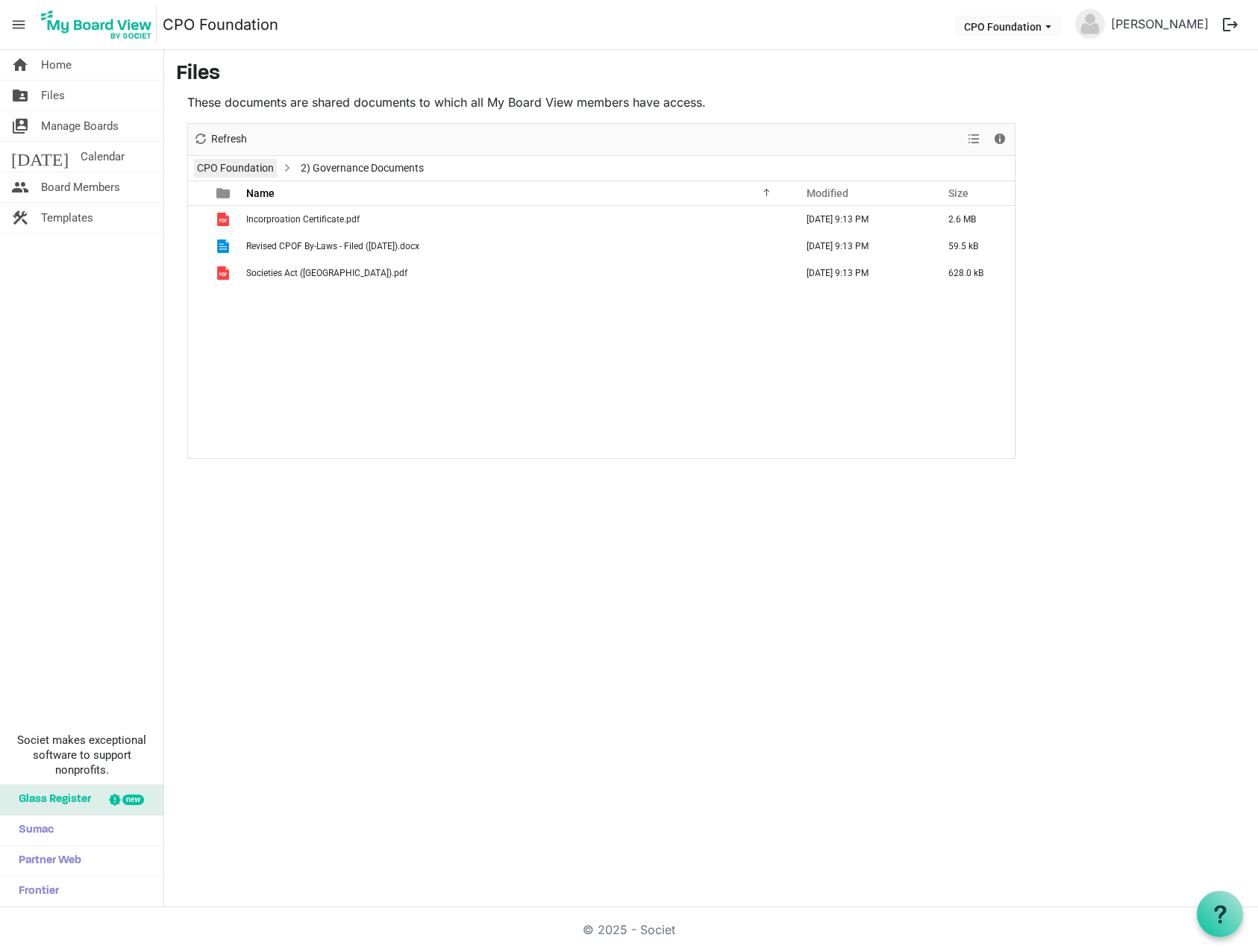
click at [242, 163] on link "CPO Foundation" at bounding box center [235, 169] width 83 height 19
